Goal: Task Accomplishment & Management: Manage account settings

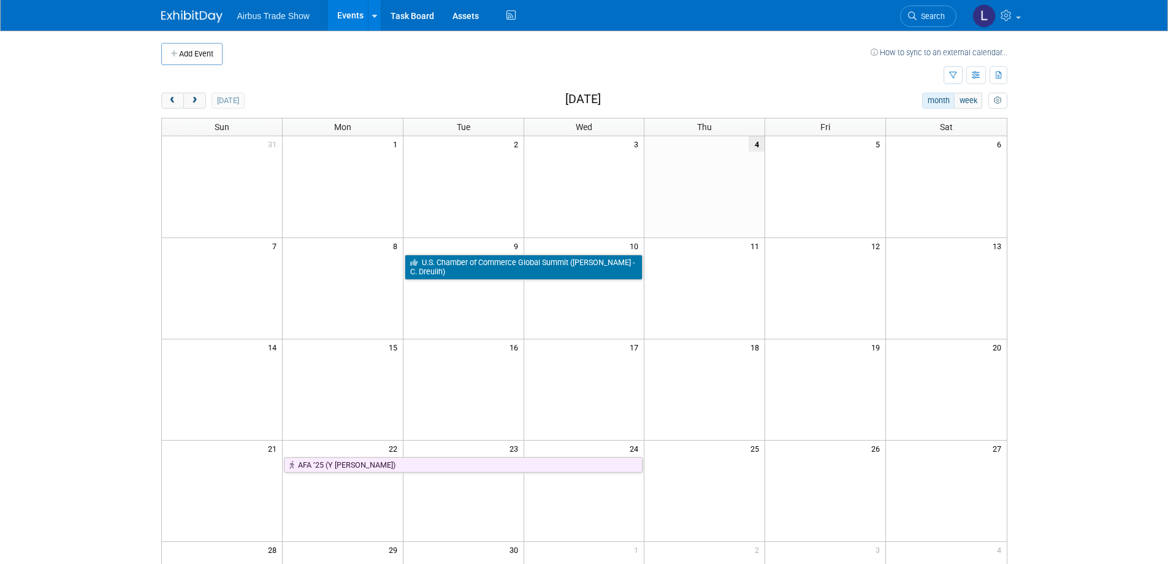
click at [200, 14] on img at bounding box center [191, 16] width 61 height 12
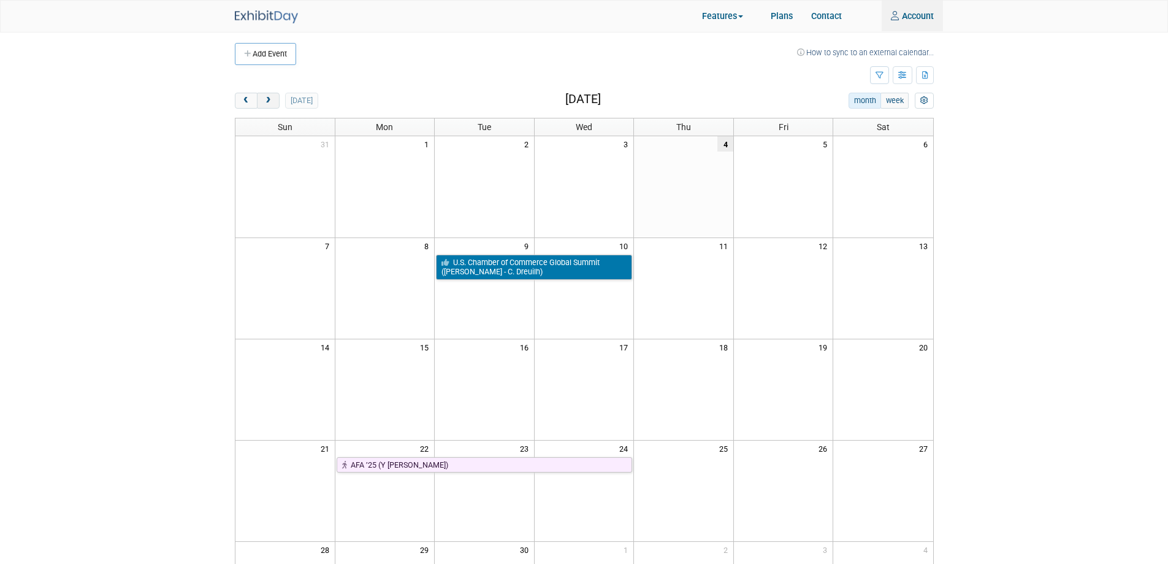
click at [276, 104] on button "next" at bounding box center [268, 101] width 23 height 16
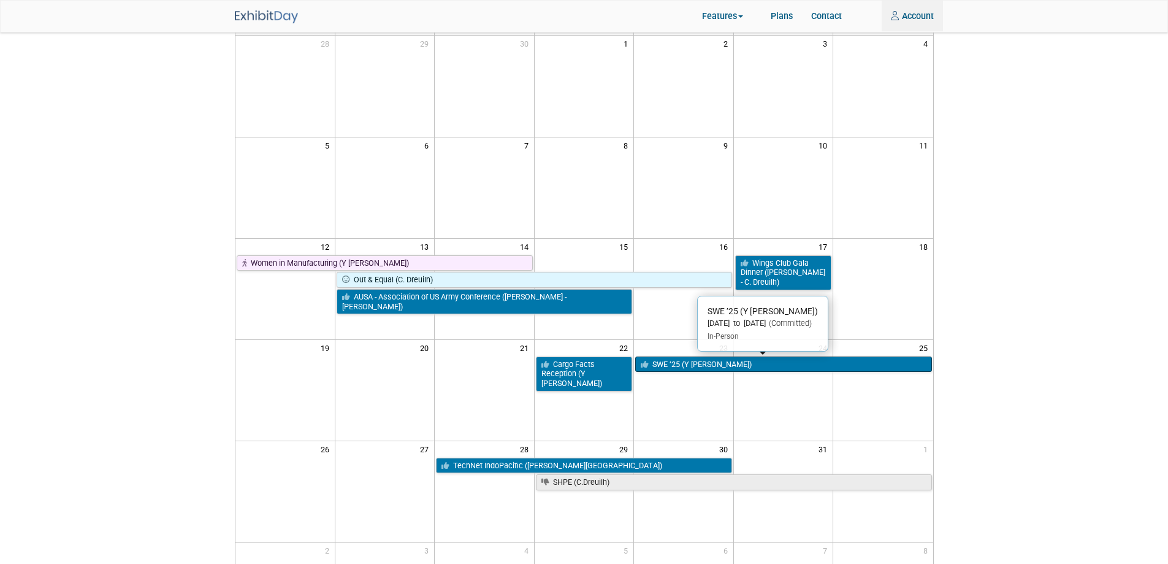
scroll to position [123, 0]
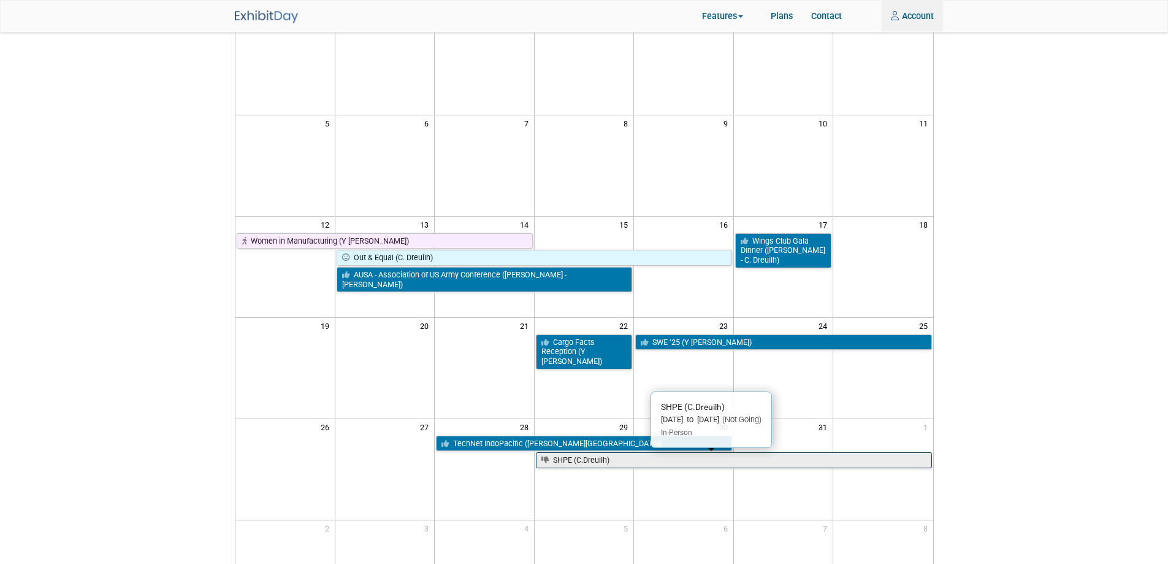
click at [602, 465] on link "SHPE (C.Dreuilh)" at bounding box center [734, 460] width 396 height 16
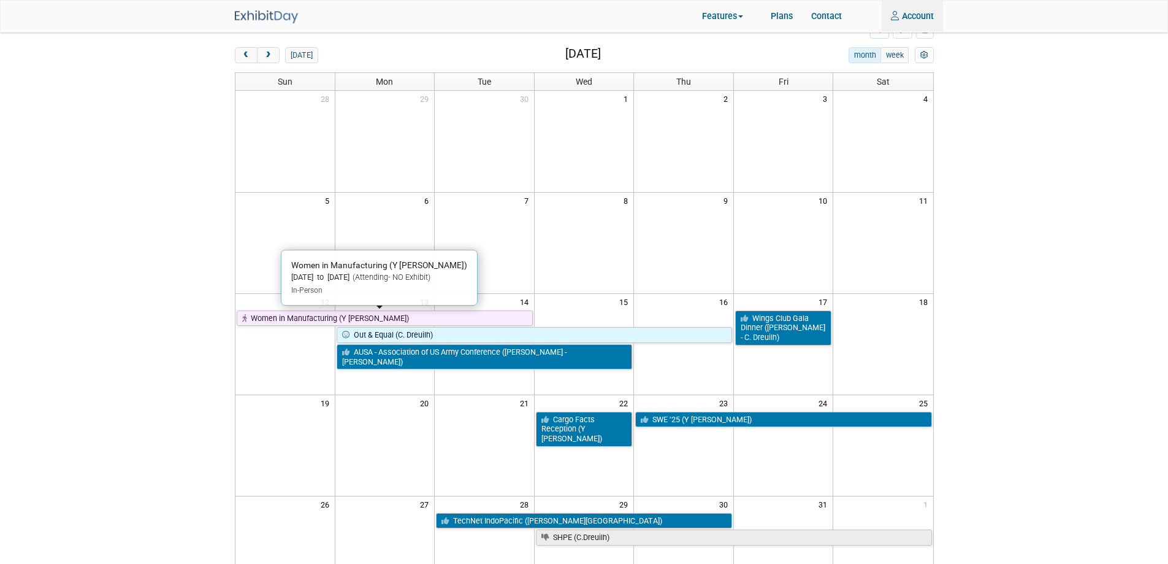
scroll to position [0, 0]
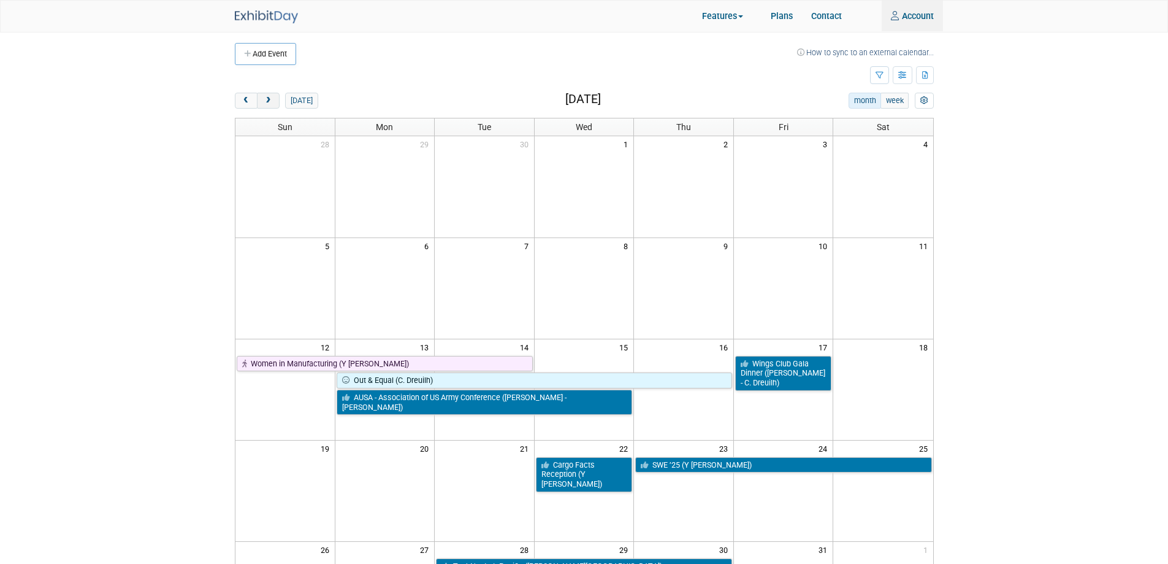
click at [273, 98] on button "next" at bounding box center [268, 101] width 23 height 16
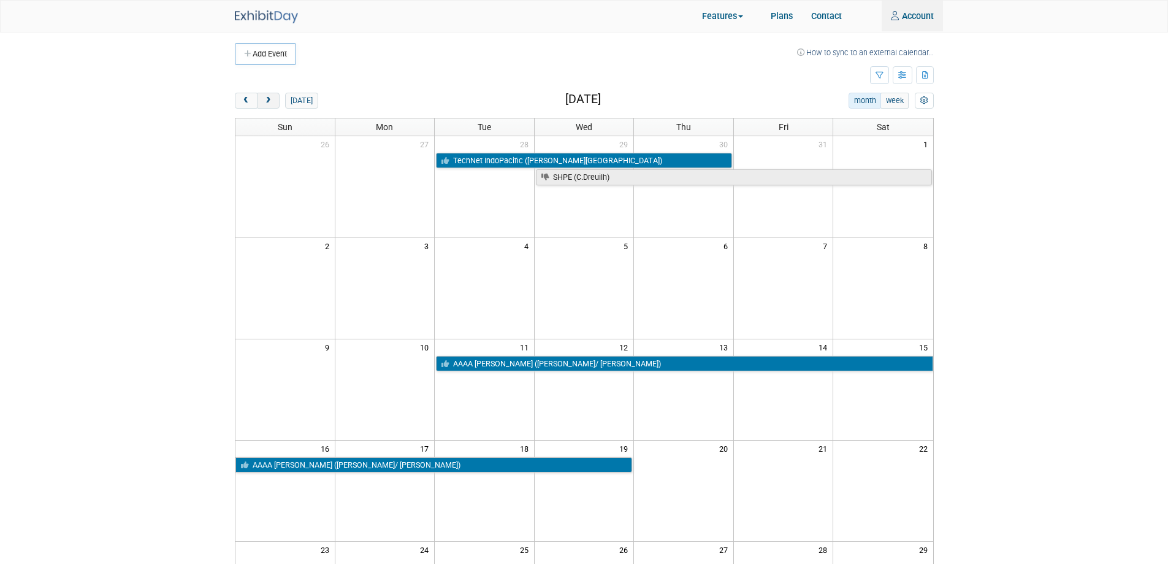
click at [273, 98] on button "next" at bounding box center [268, 101] width 23 height 16
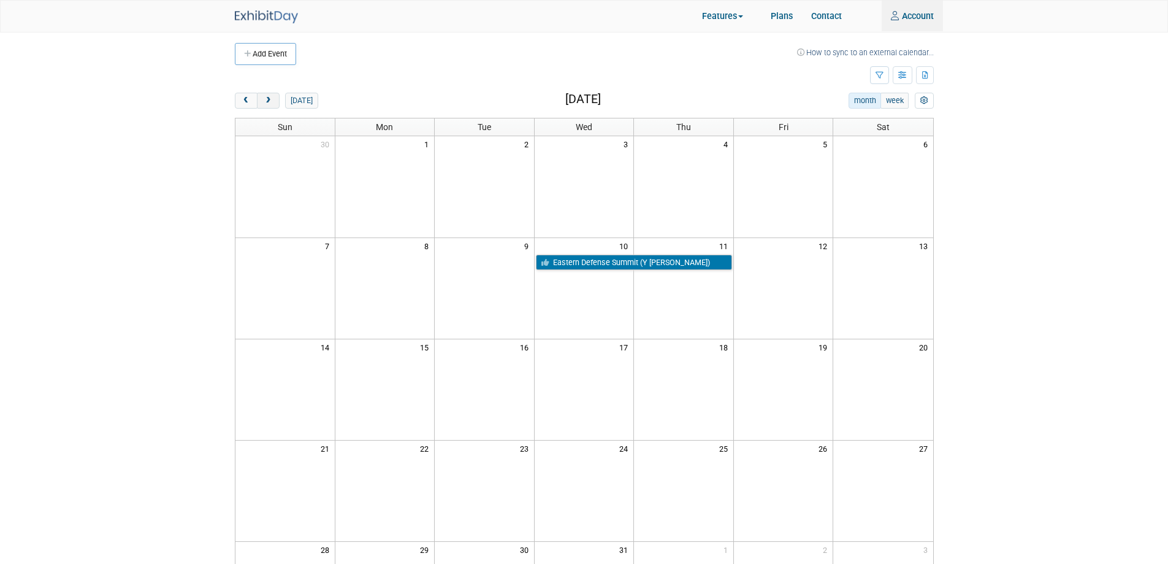
click at [273, 98] on button "next" at bounding box center [268, 101] width 23 height 16
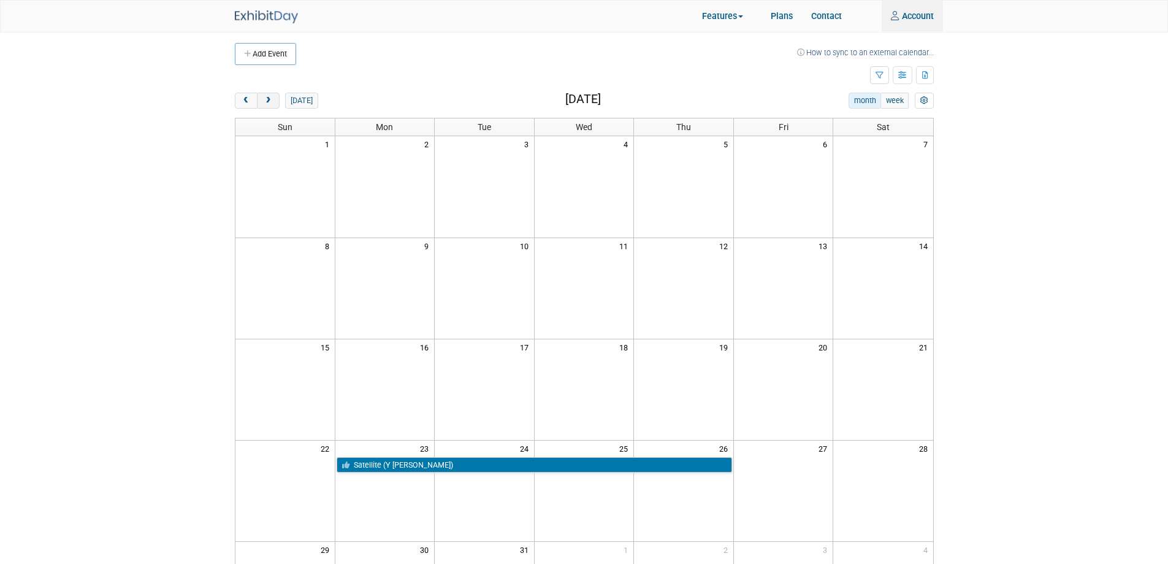
click at [273, 98] on button "next" at bounding box center [268, 101] width 23 height 16
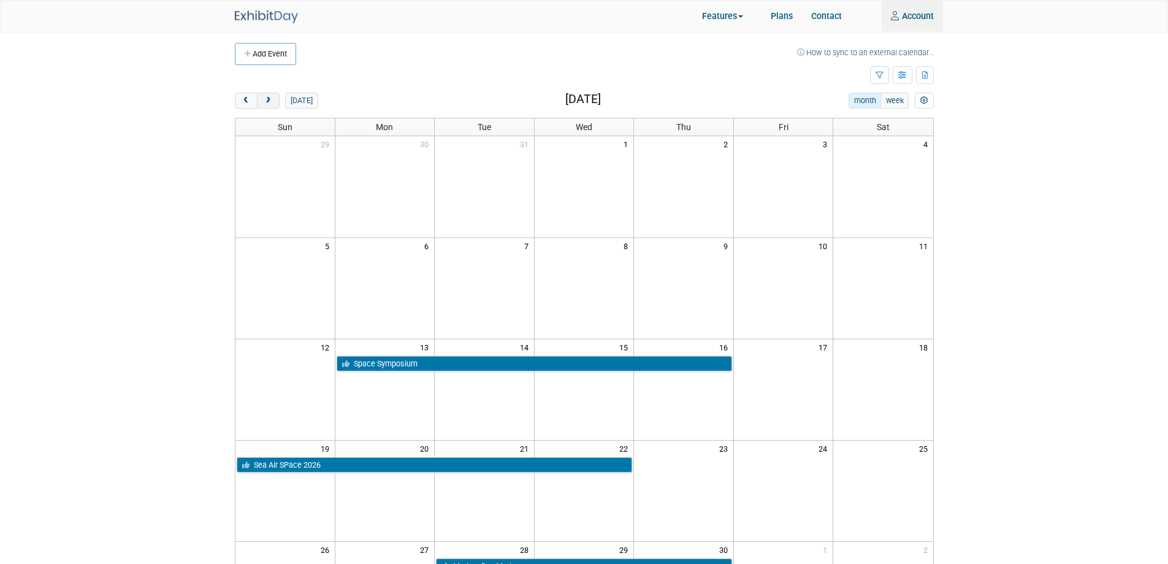
click at [277, 105] on button "next" at bounding box center [268, 101] width 23 height 16
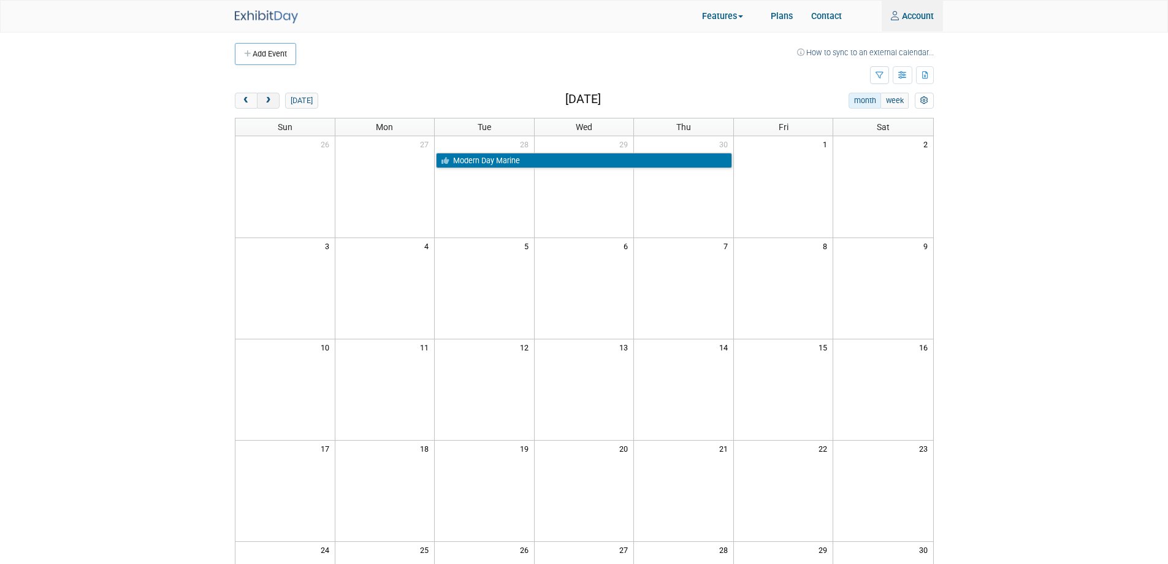
click at [277, 105] on button "next" at bounding box center [268, 101] width 23 height 16
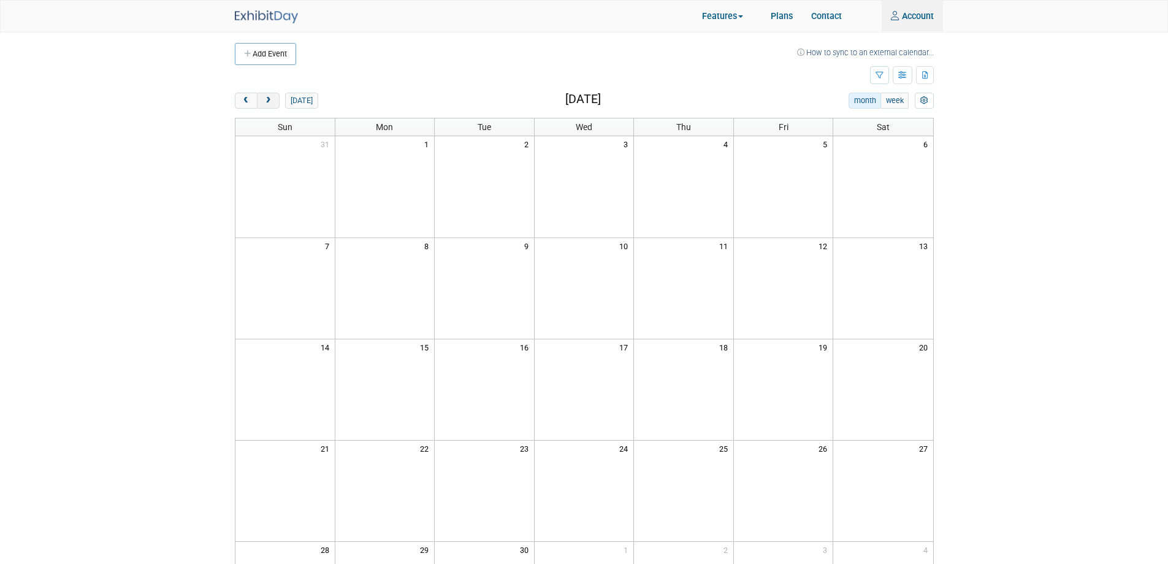
click at [277, 105] on button "next" at bounding box center [268, 101] width 23 height 16
click at [236, 91] on div "Add Event How to sync to an external calendar... New Event Duplicate Event Warn…" at bounding box center [585, 400] width 718 height 738
click at [242, 98] on span "prev" at bounding box center [246, 101] width 9 height 8
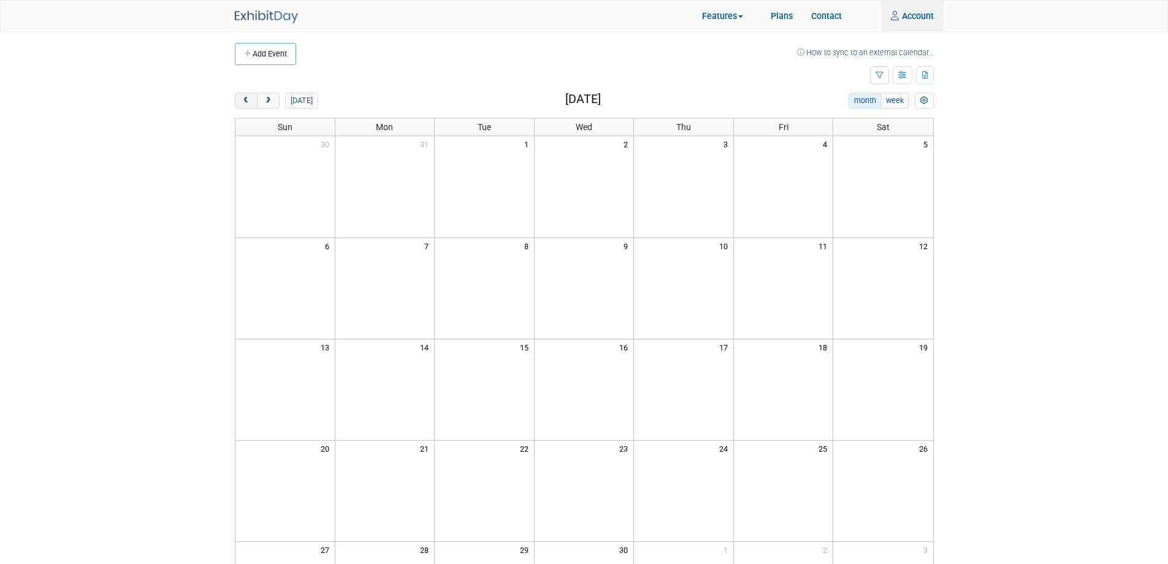
click at [242, 98] on span "prev" at bounding box center [246, 101] width 9 height 8
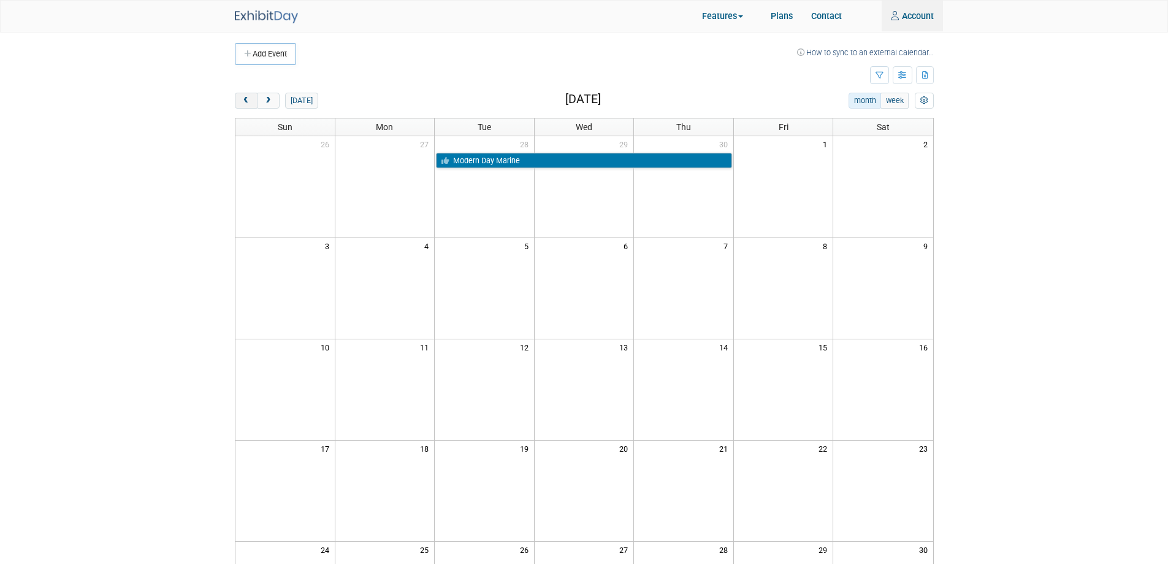
click at [242, 98] on span "prev" at bounding box center [246, 101] width 9 height 8
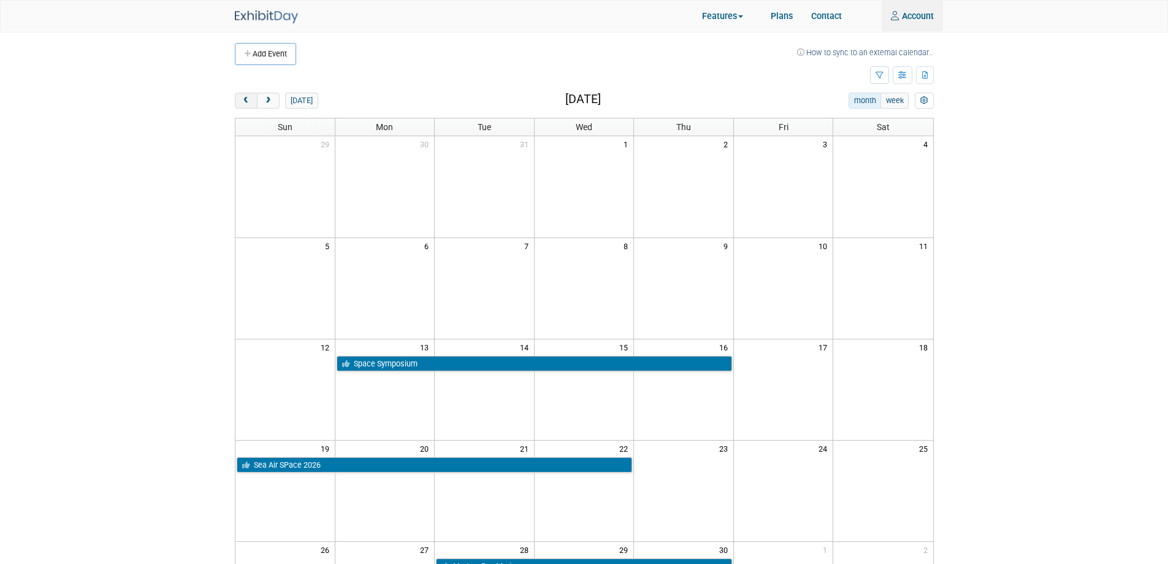
click at [242, 98] on span "prev" at bounding box center [246, 101] width 9 height 8
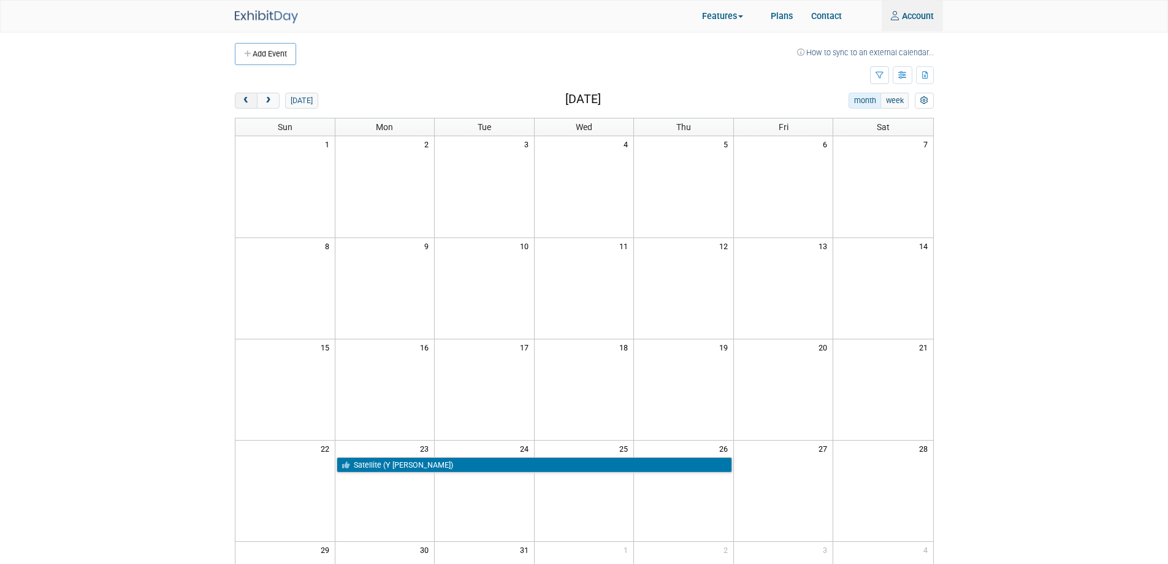
click at [242, 98] on span "prev" at bounding box center [246, 101] width 9 height 8
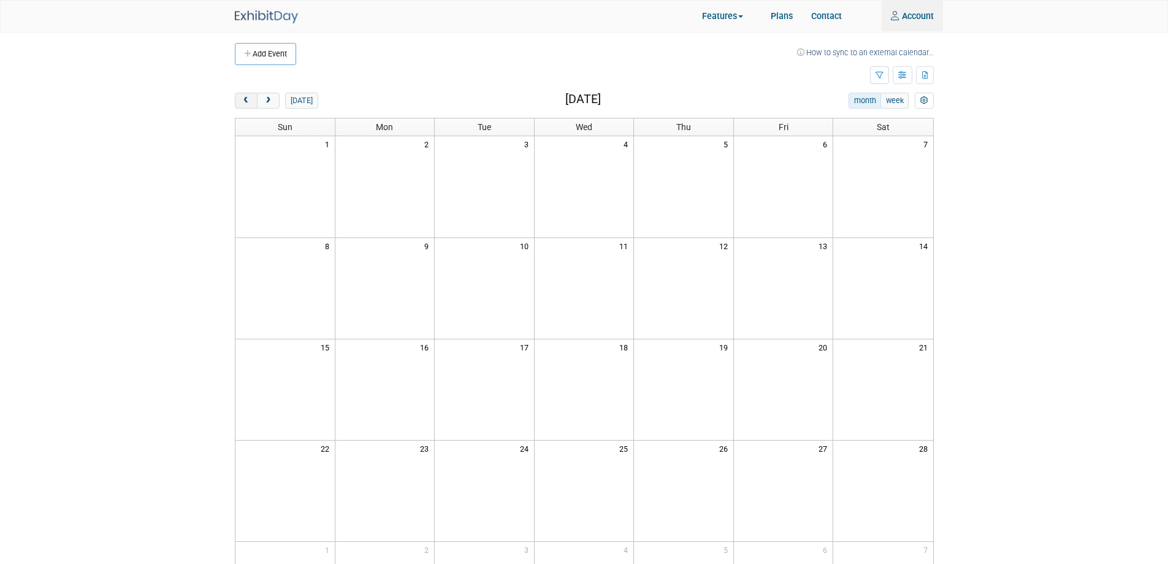
click at [242, 98] on span "prev" at bounding box center [246, 101] width 9 height 8
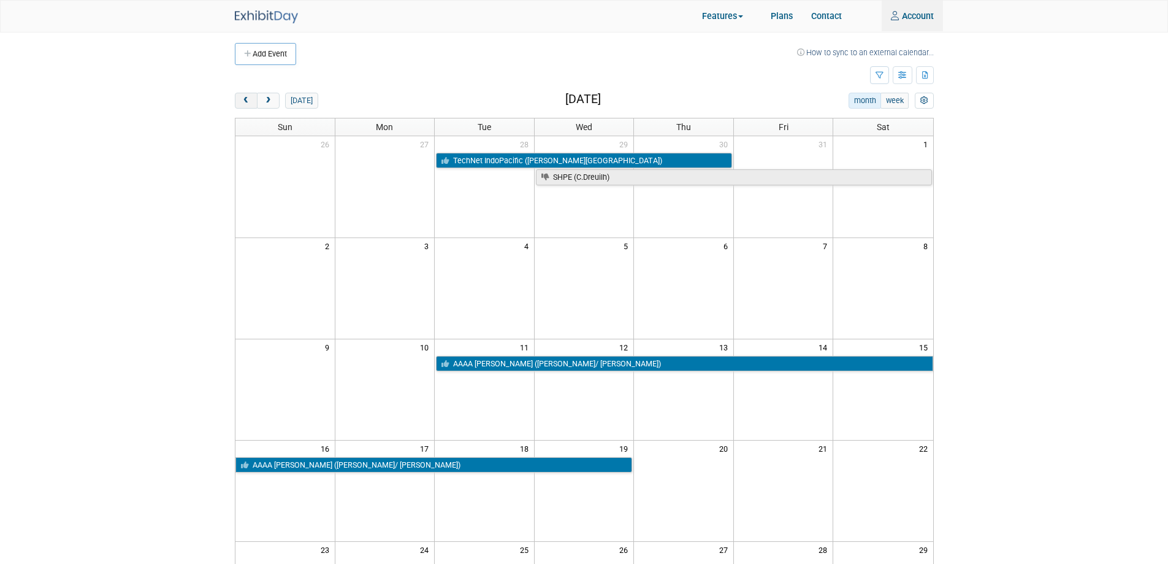
click at [242, 98] on span "prev" at bounding box center [246, 101] width 9 height 8
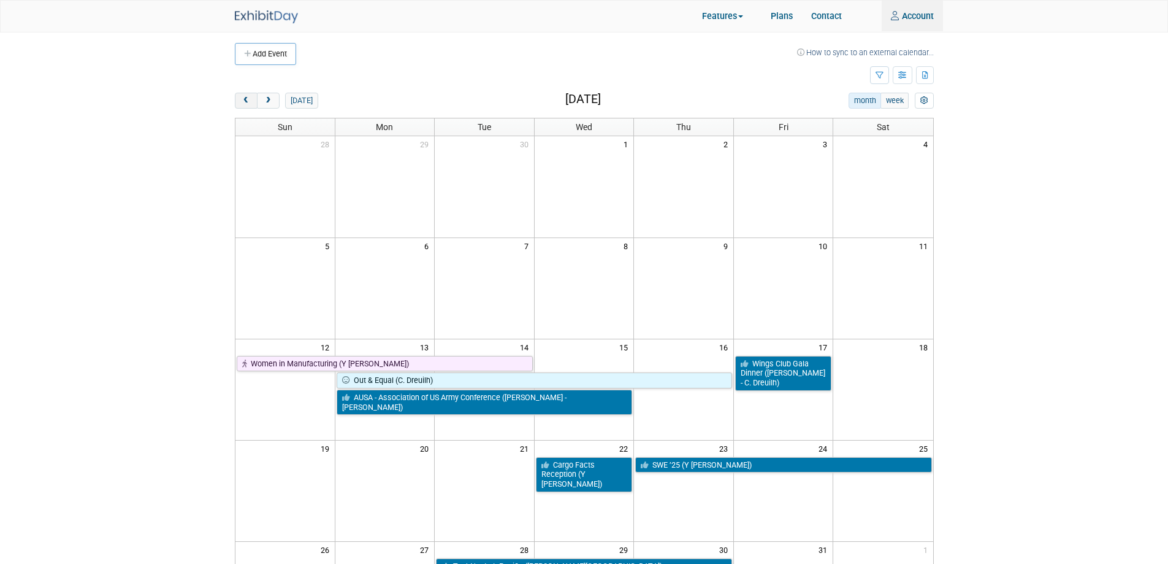
click at [242, 98] on span "prev" at bounding box center [246, 101] width 9 height 8
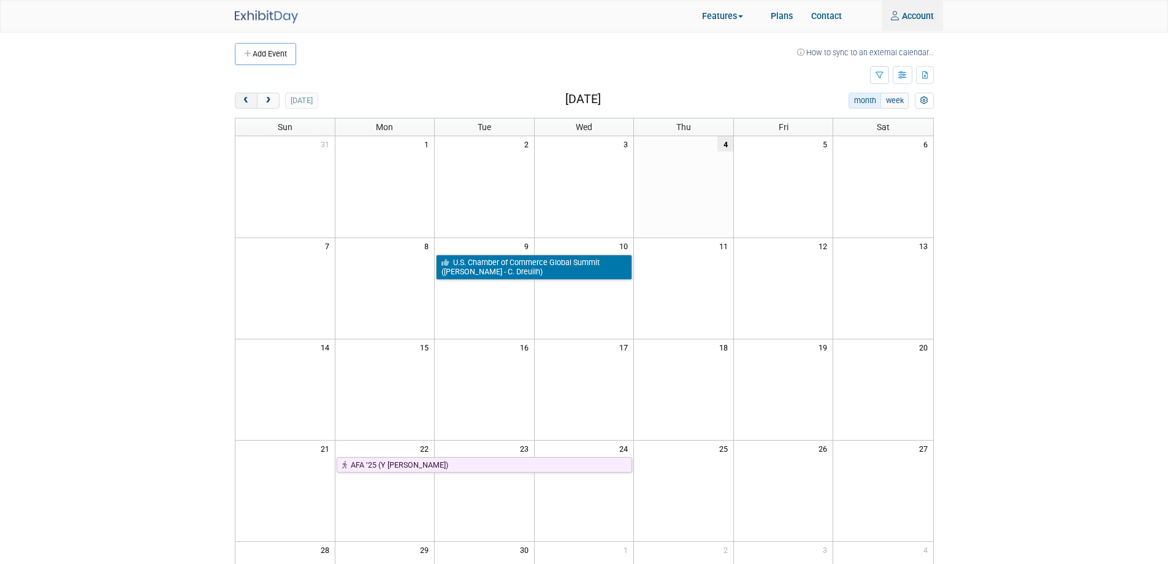
click at [242, 98] on span "prev" at bounding box center [246, 101] width 9 height 8
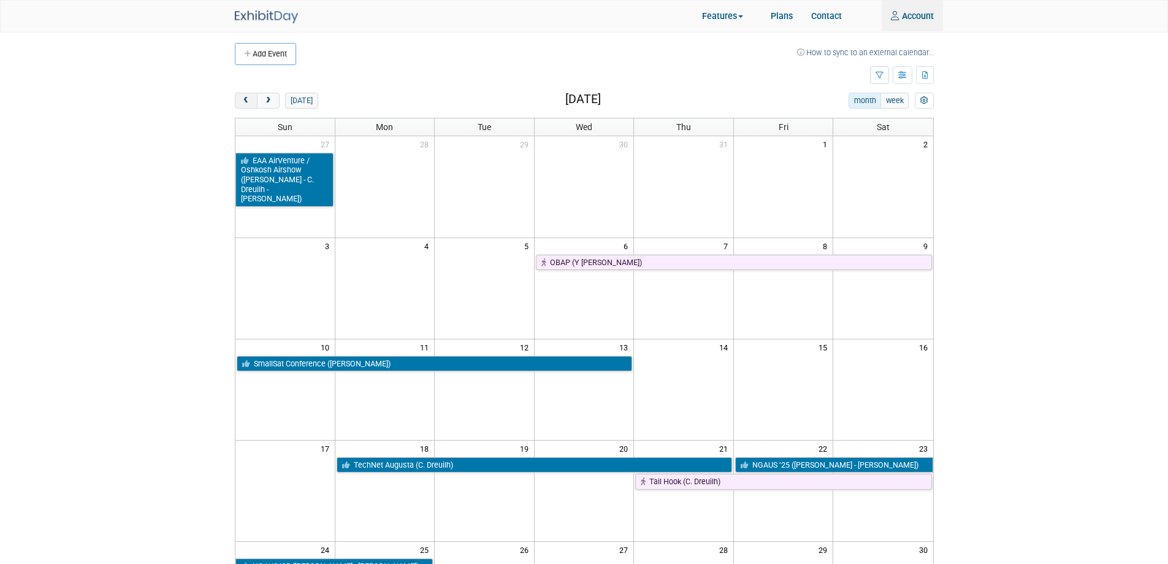
click at [242, 98] on span "prev" at bounding box center [246, 101] width 9 height 8
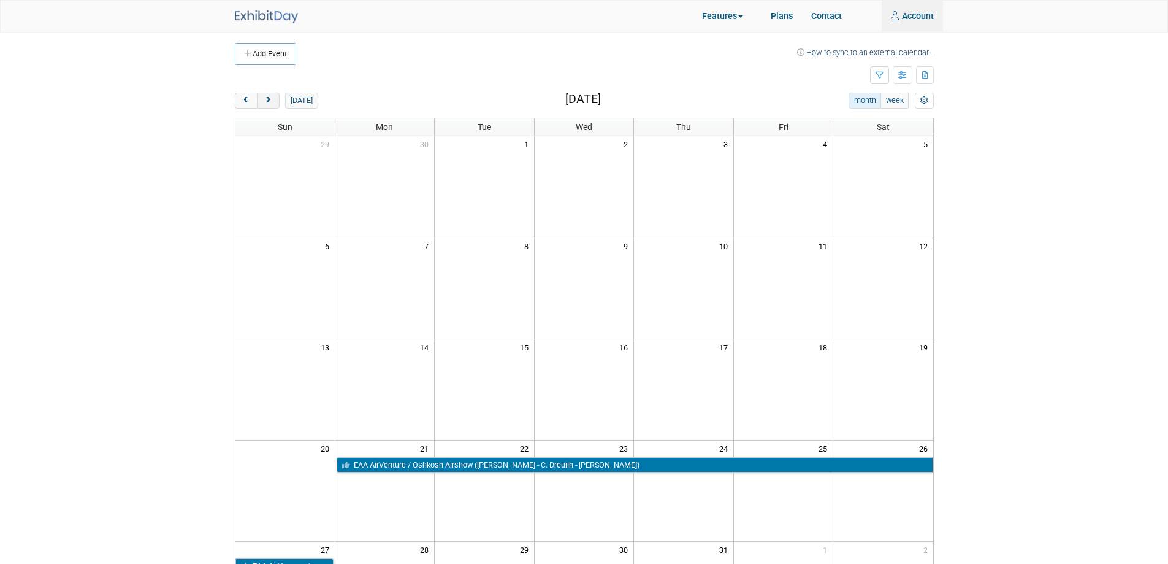
click at [265, 99] on span "next" at bounding box center [268, 101] width 9 height 8
